Goal: Information Seeking & Learning: Get advice/opinions

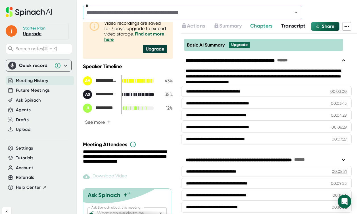
scroll to position [189, 0]
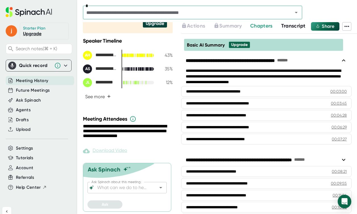
click at [113, 189] on input "Ask Spinach about this meeting:" at bounding box center [122, 188] width 52 height 8
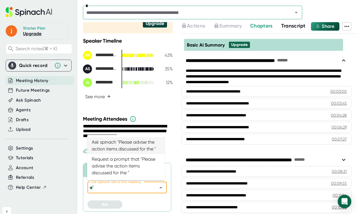
paste input "Adjustable Pillow"
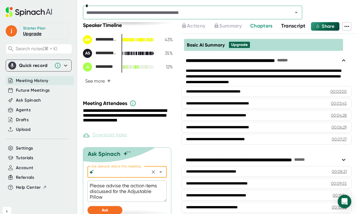
scroll to position [210, 0]
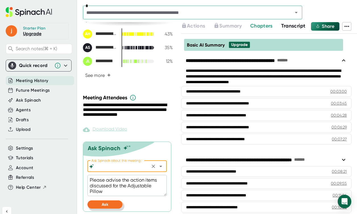
type input "General - Ask Spinach anything about the meeting"
click at [108, 206] on button "Ask" at bounding box center [105, 205] width 35 height 8
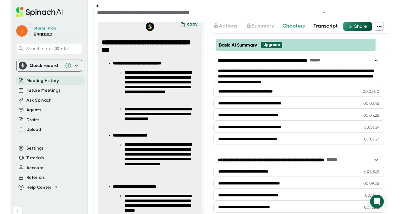
scroll to position [388, 0]
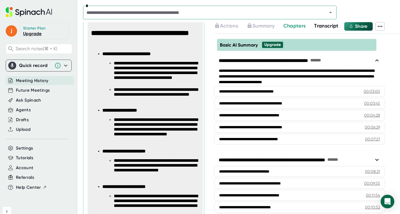
type textarea "x"
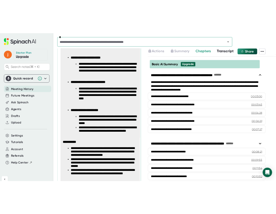
scroll to position [549, 0]
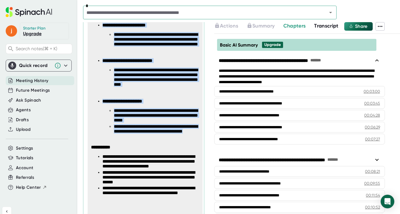
drag, startPoint x: 92, startPoint y: 32, endPoint x: 141, endPoint y: 139, distance: 117.8
click at [141, 139] on span "**********" at bounding box center [147, 34] width 112 height 334
copy span "**********"
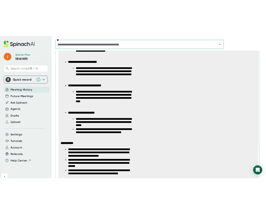
scroll to position [0, 0]
